Goal: Check status

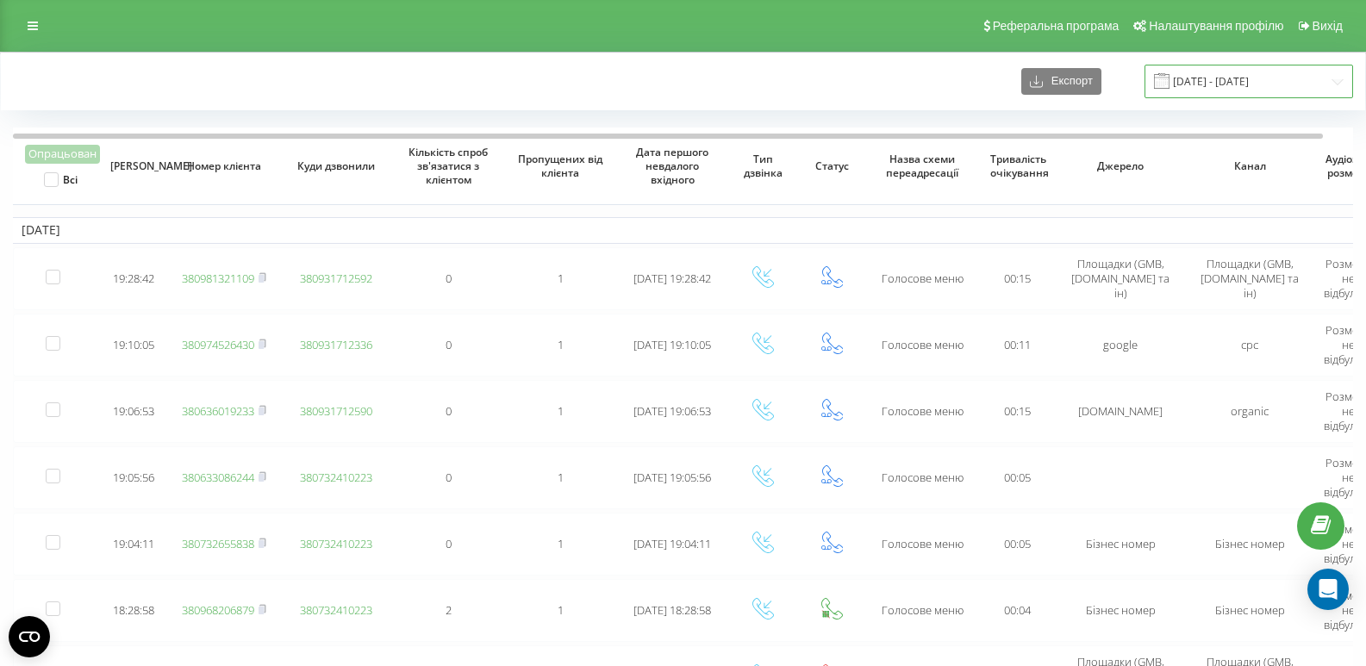
click at [1253, 83] on input "19.08.2025 - 19.08.2025" at bounding box center [1249, 82] width 209 height 34
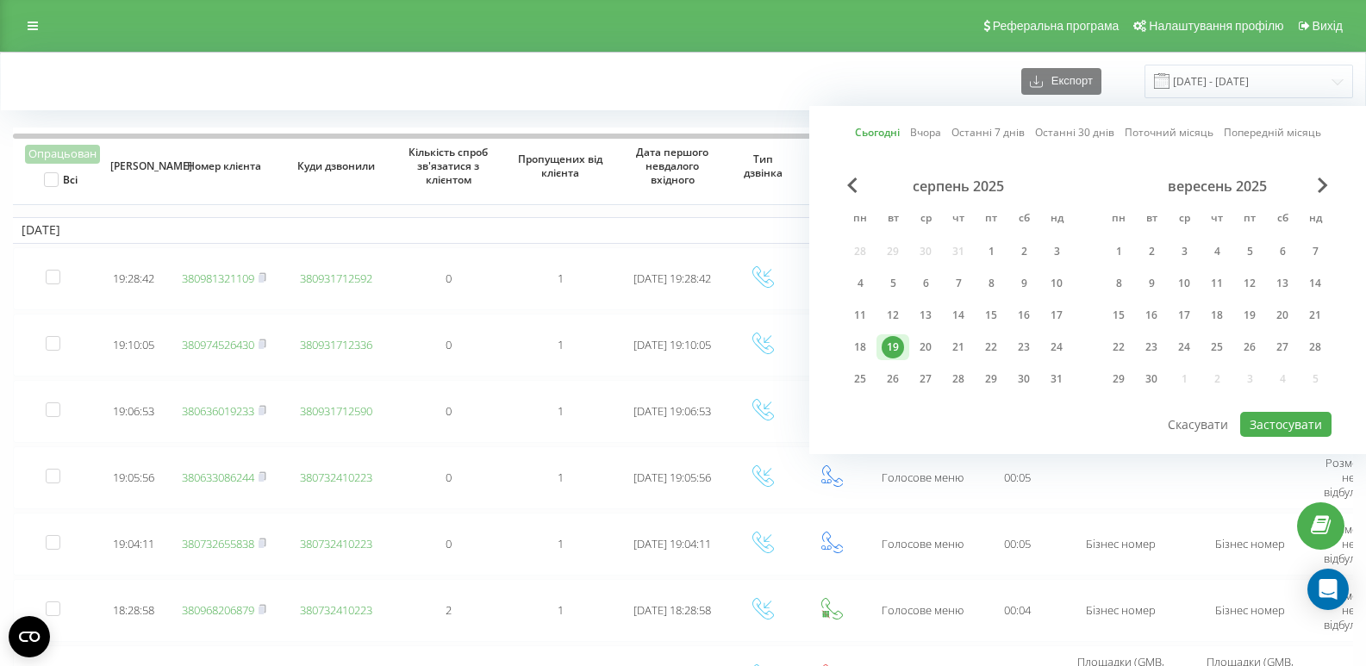
click at [895, 354] on div "19" at bounding box center [893, 347] width 22 height 22
click at [1290, 421] on button "Застосувати" at bounding box center [1285, 424] width 91 height 25
